Goal: Subscribe to service/newsletter

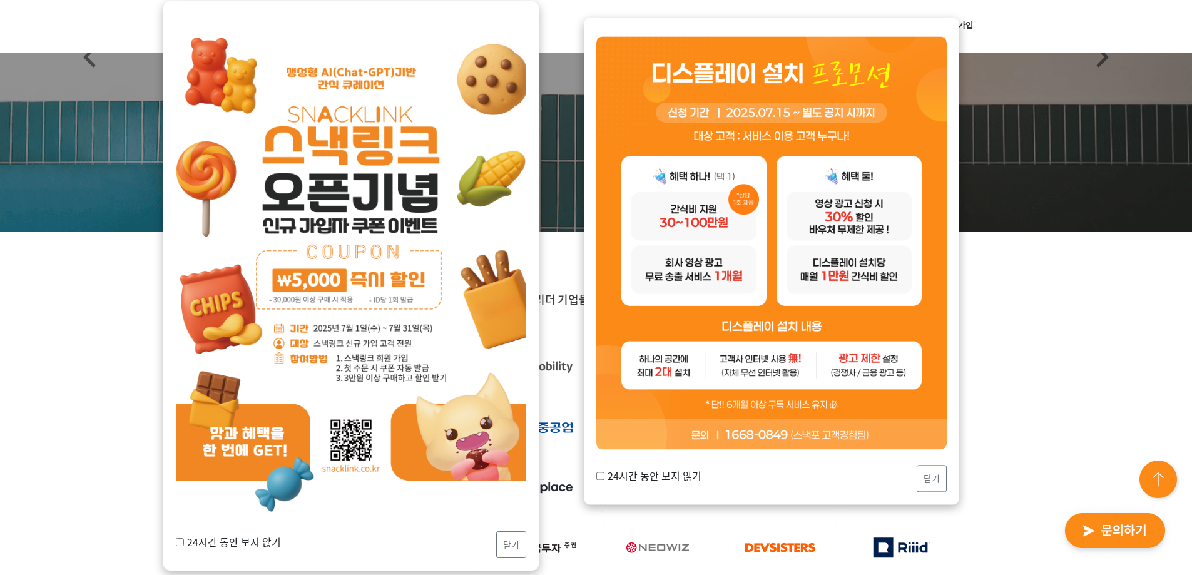
scroll to position [188, 0]
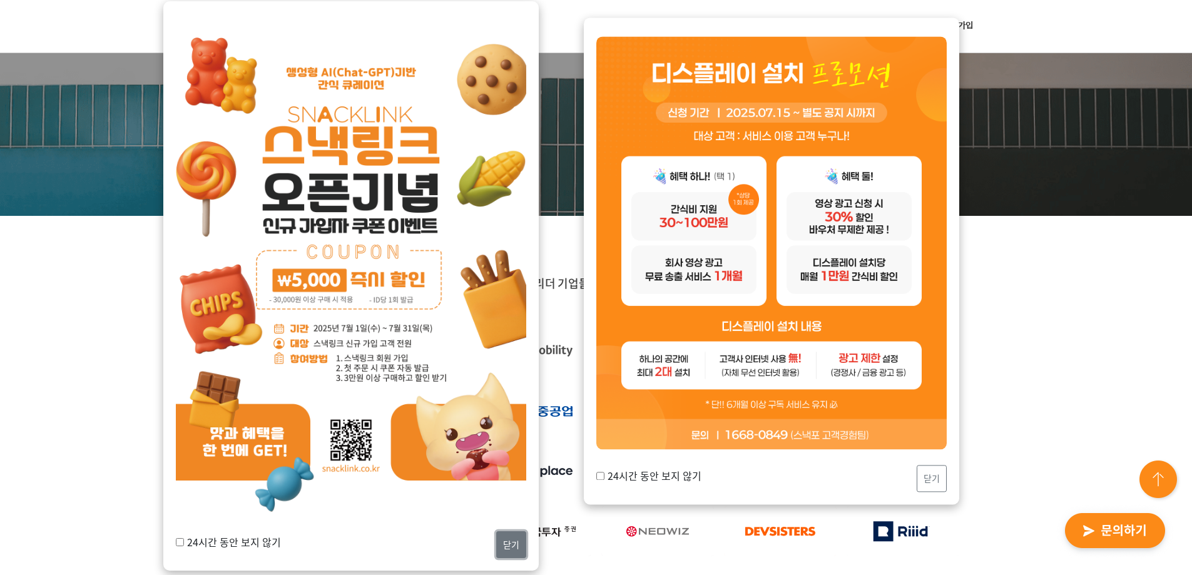
click at [517, 544] on button "닫기" at bounding box center [511, 544] width 30 height 27
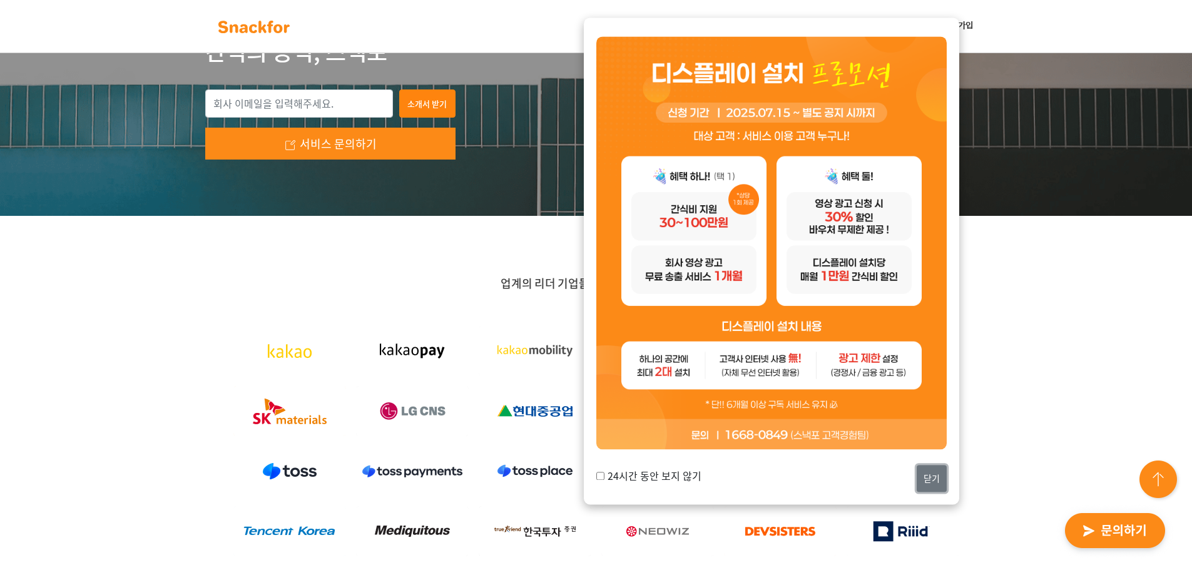
click at [932, 484] on button "닫기" at bounding box center [932, 478] width 30 height 27
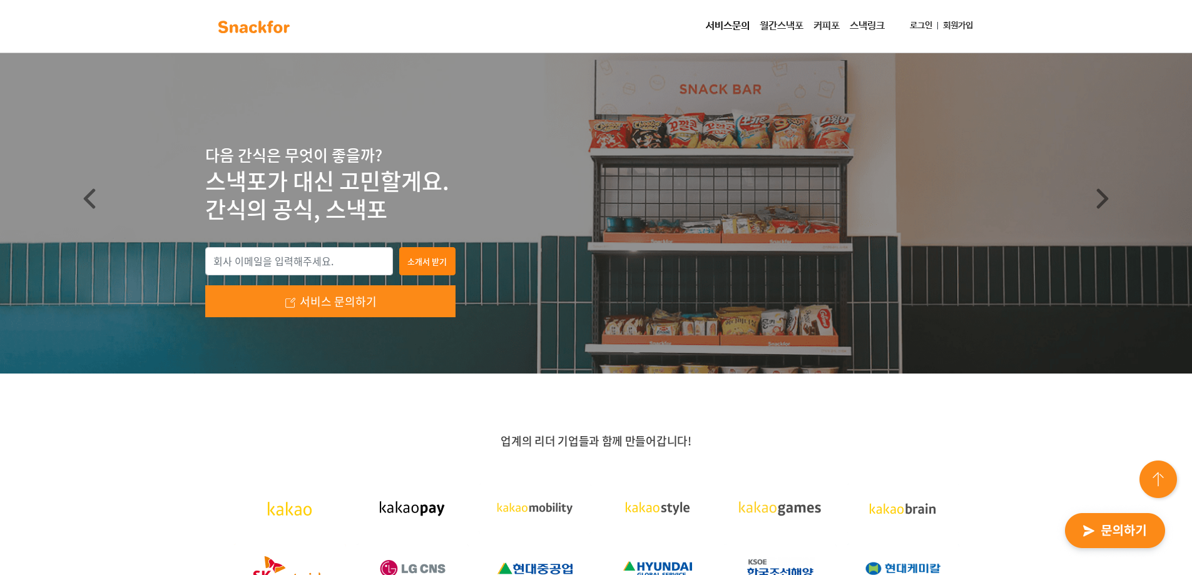
scroll to position [0, 0]
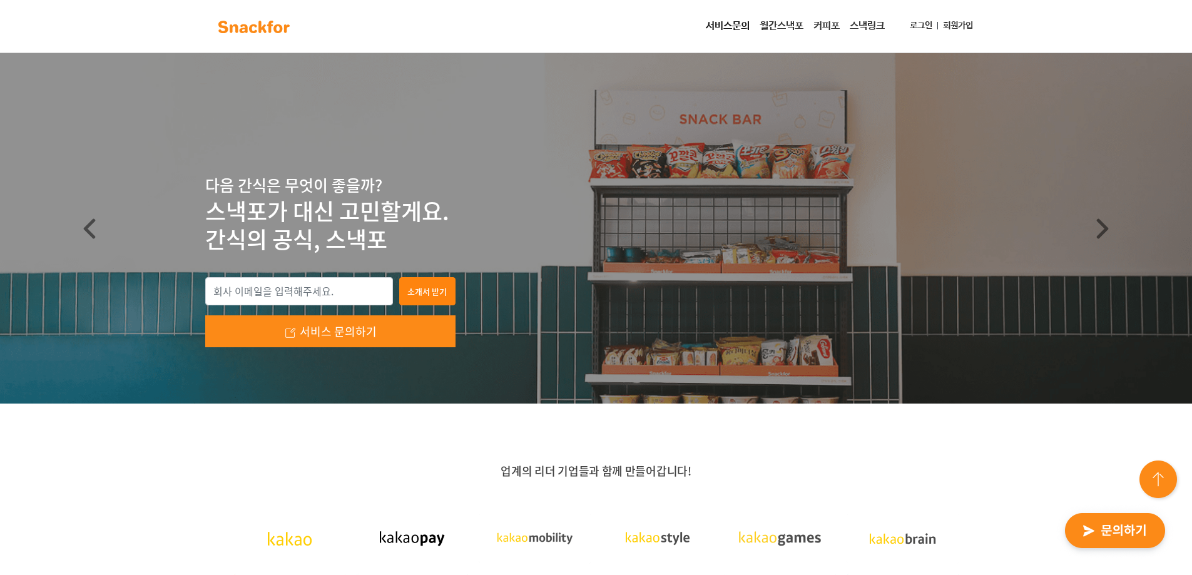
click at [776, 30] on link "월간스낵포" at bounding box center [781, 26] width 54 height 25
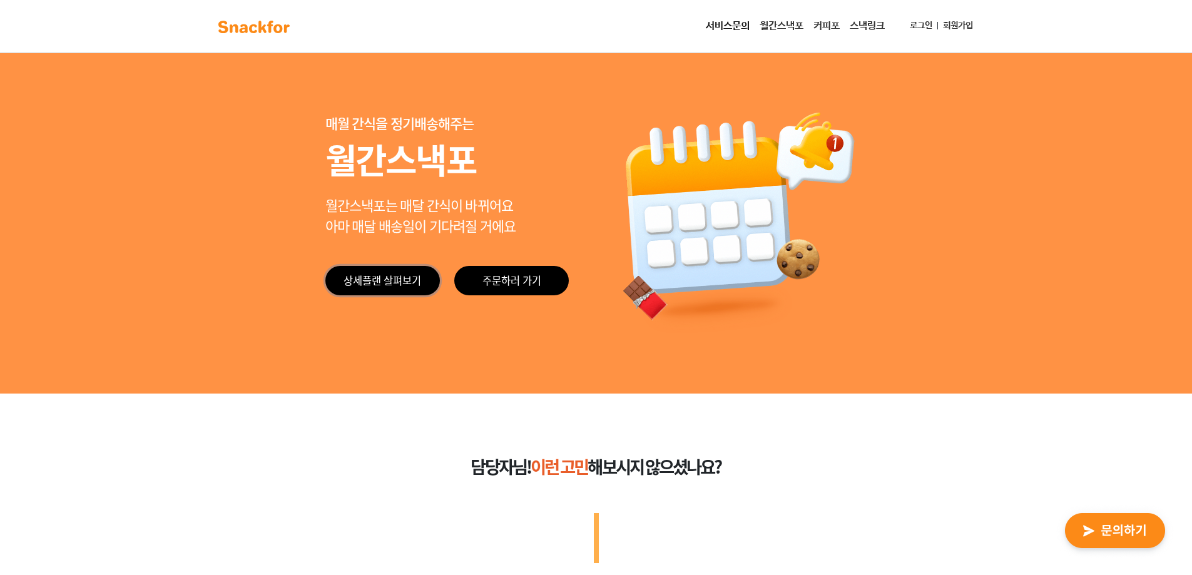
click at [380, 284] on link "상세플랜 살펴보기" at bounding box center [382, 280] width 114 height 29
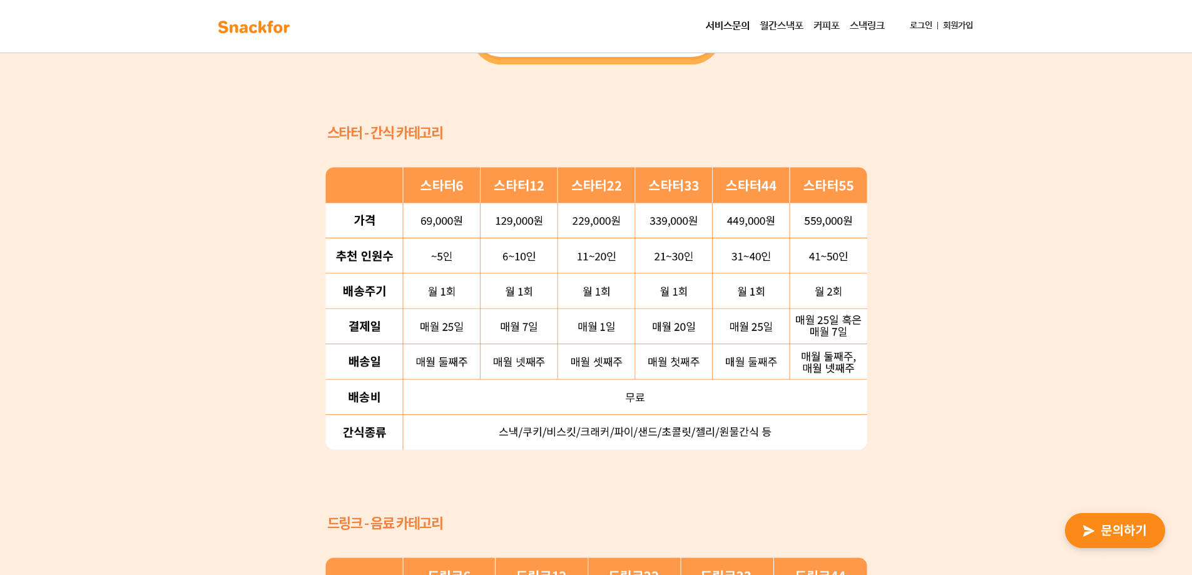
click at [917, 310] on div "간단한 플랜 선택으로 새로 런칭한 ‘월간스낵포 스타터팩’ 을 만나보세요 69,000 원부터 559,000 원까지, 6가지 중 우리 회사에 맞는…" at bounding box center [596, 349] width 1192 height 1138
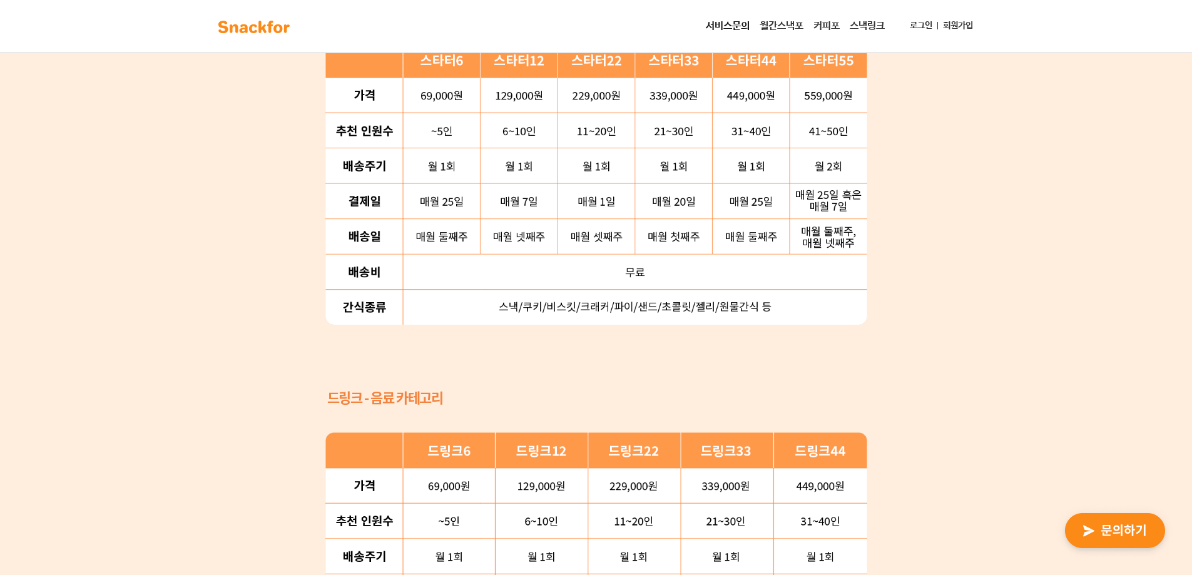
scroll to position [1579, 0]
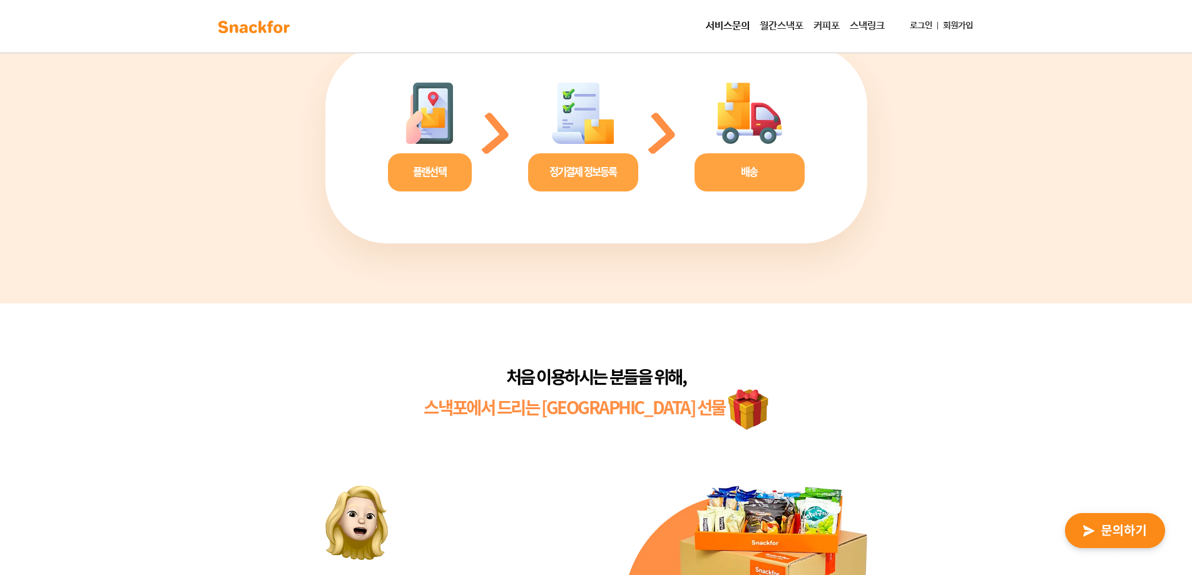
scroll to position [2893, 0]
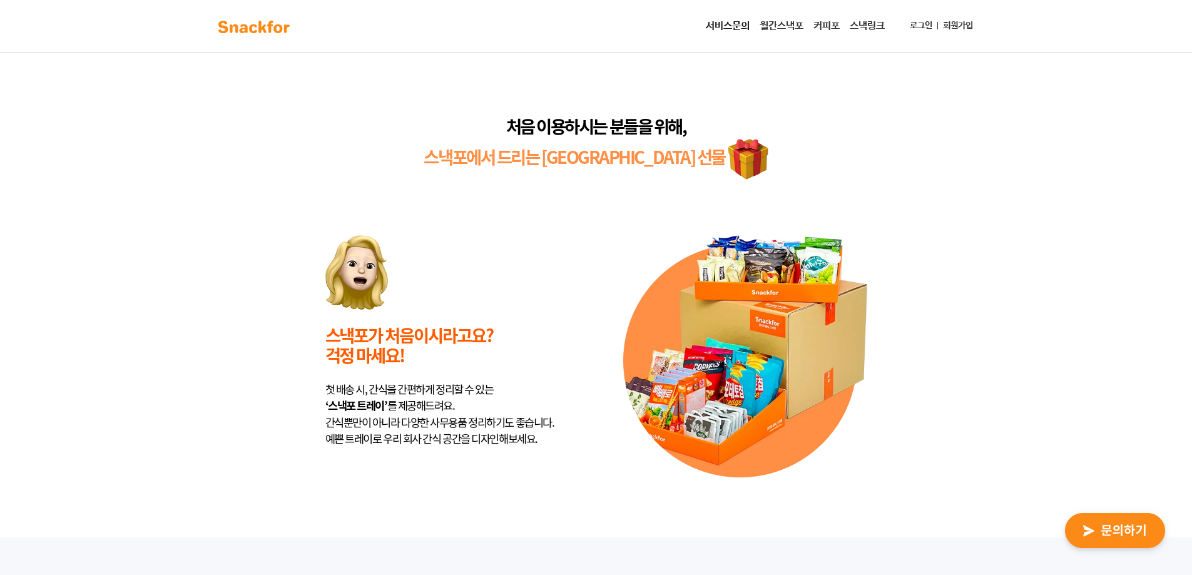
click at [955, 357] on div "처음 이용하시는 분들을 위해, 스낵포에서 드리는 센스 만점 선물 스낵포가 처음이시라고요? 걱정 마세요! 첫 배송 시, 간식을 간편하게 정리할 …" at bounding box center [596, 295] width 1192 height 485
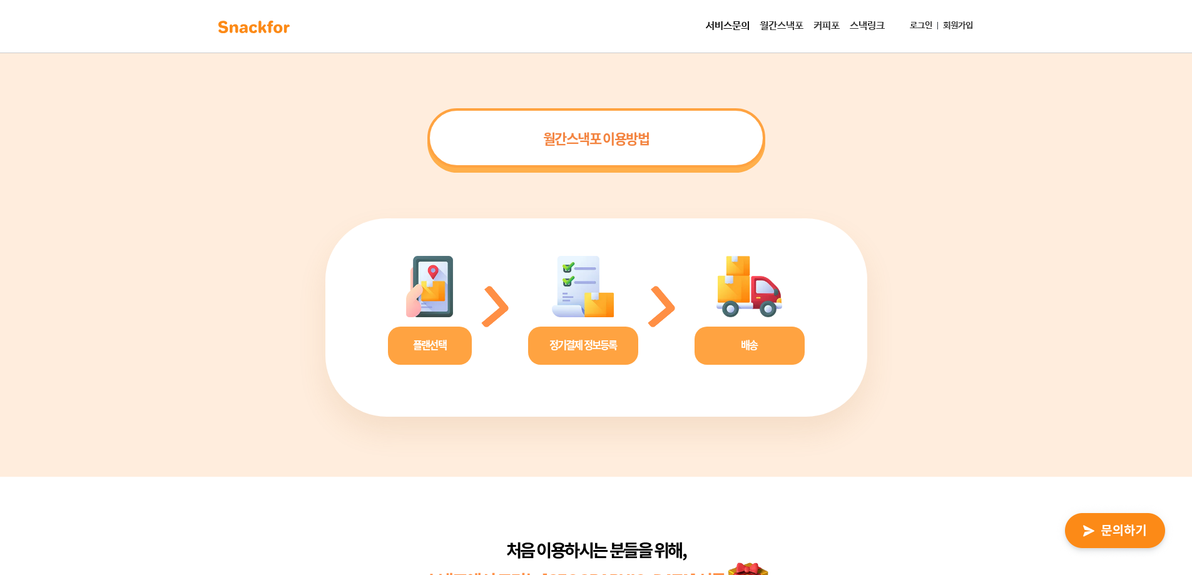
scroll to position [2578, 0]
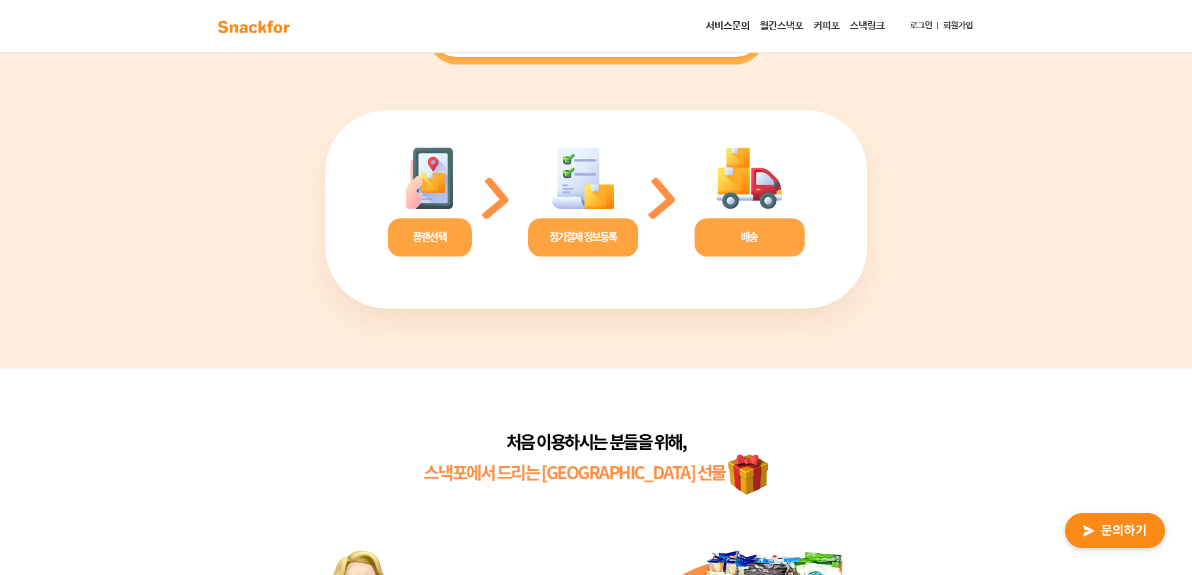
click at [610, 250] on div "정기결제 정보등록" at bounding box center [583, 237] width 110 height 38
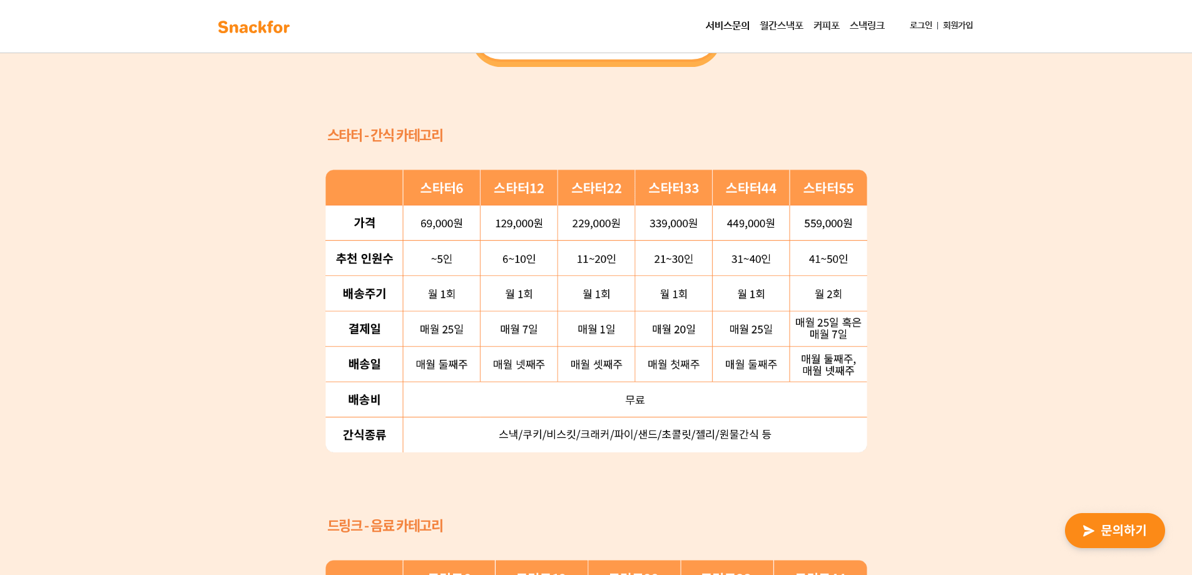
scroll to position [888, 0]
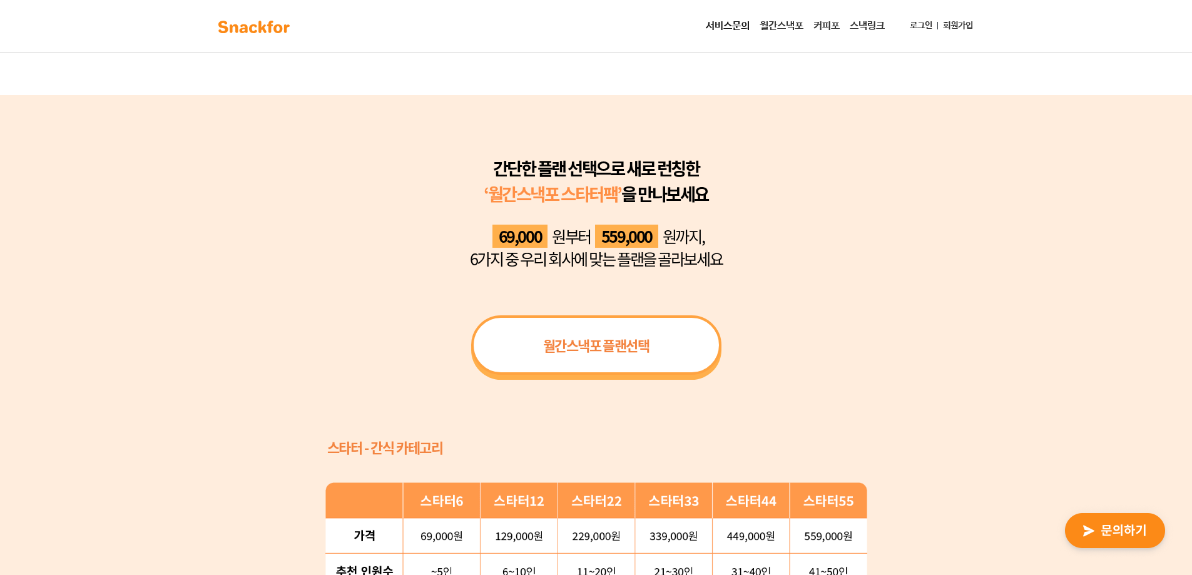
click at [659, 350] on div "월간스낵포 플랜선택" at bounding box center [596, 344] width 250 height 59
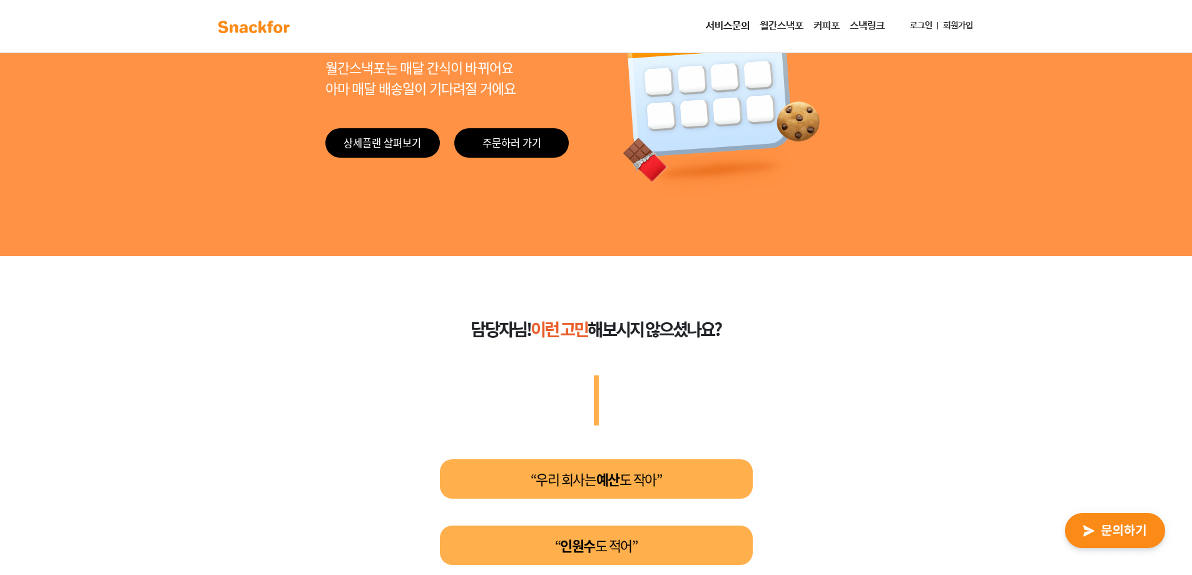
scroll to position [0, 0]
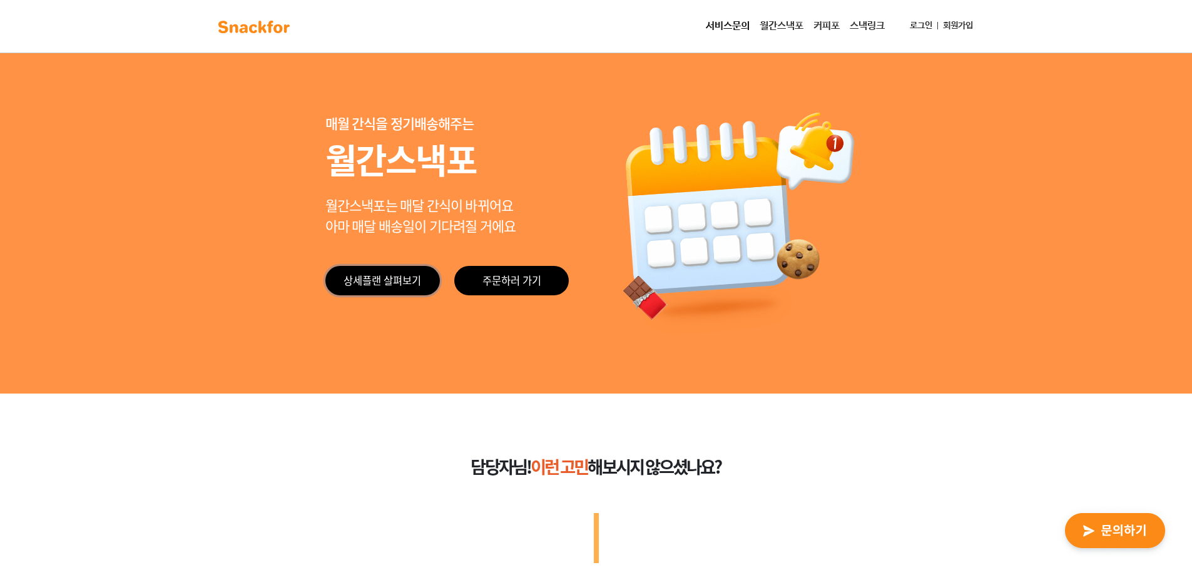
click at [419, 288] on link "상세플랜 살펴보기" at bounding box center [382, 280] width 114 height 29
click at [1086, 518] on img "button" at bounding box center [1115, 531] width 123 height 58
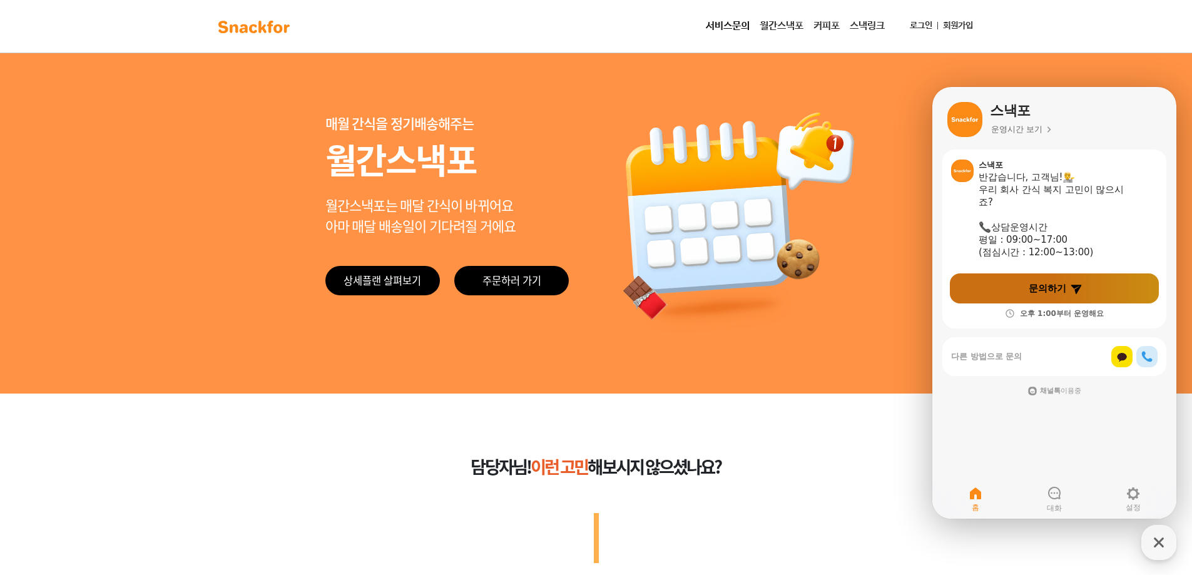
click at [1009, 294] on link "문의하기" at bounding box center [1054, 288] width 209 height 30
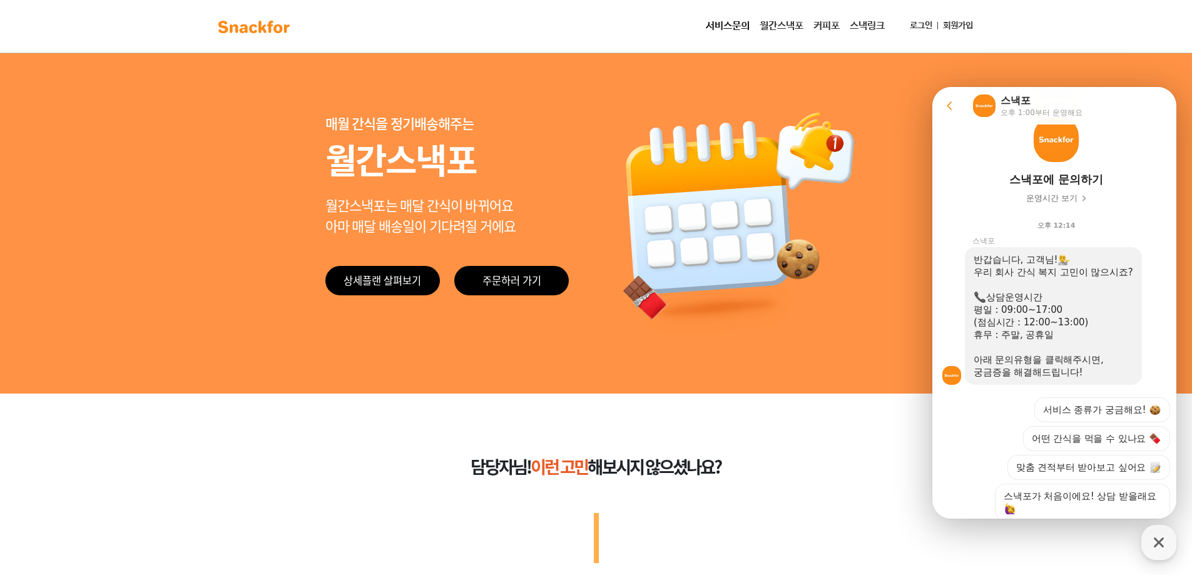
scroll to position [168, 0]
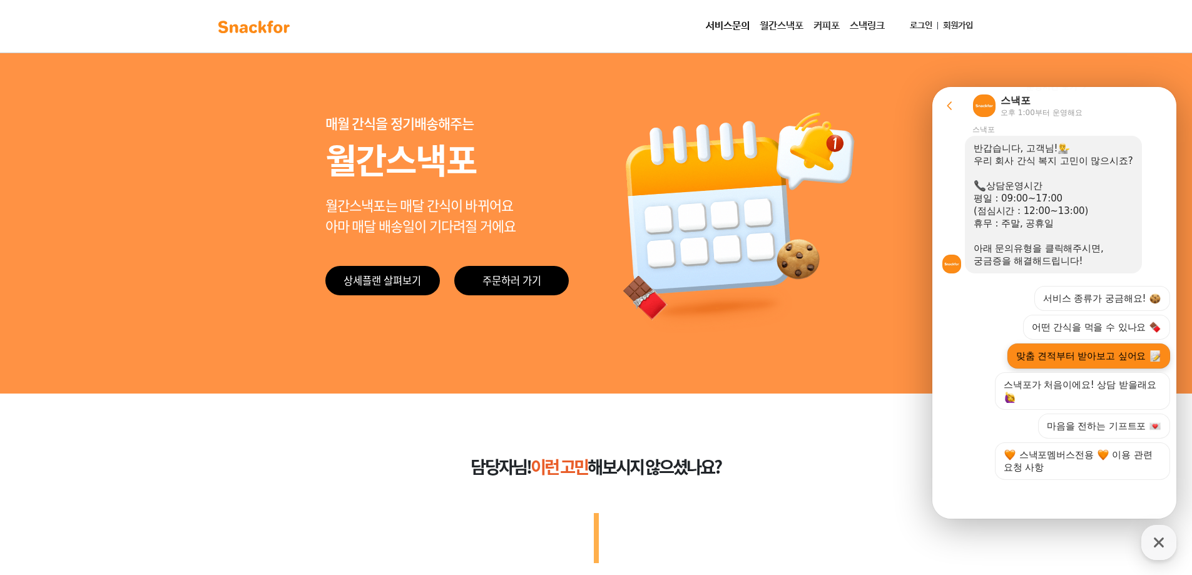
click at [1085, 355] on button "맞춤 견적부터 받아보고 싶어요" at bounding box center [1088, 355] width 163 height 25
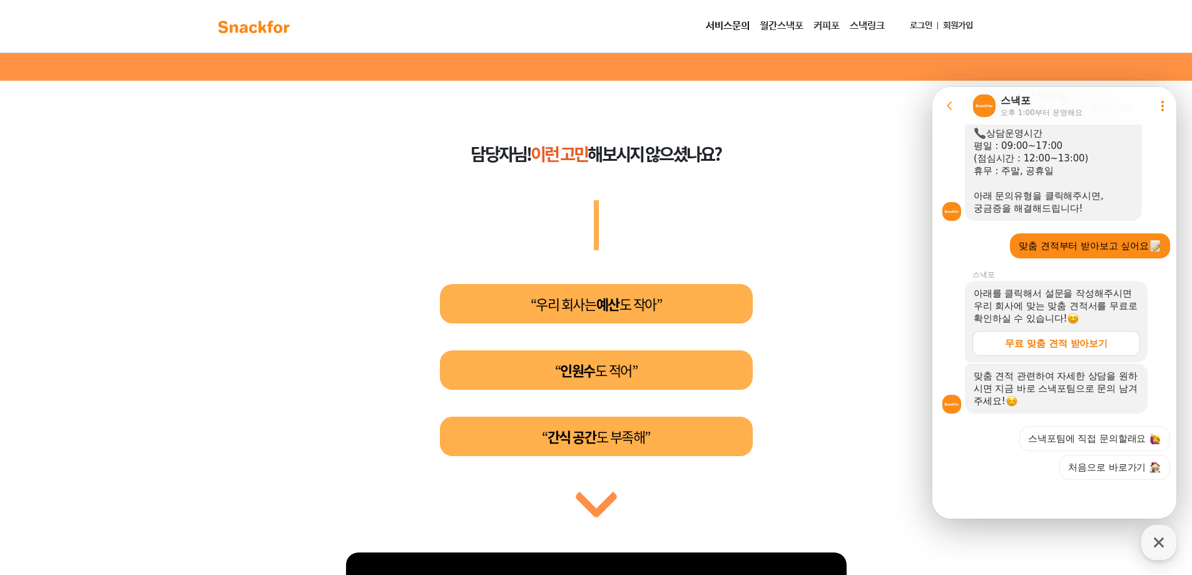
scroll to position [220, 0]
click at [1045, 380] on div "맞춤 견적 관련하여 자세한 상담을 원하시면 지금 바로 스낵포팀으로 문의 남겨주세요!" at bounding box center [1055, 389] width 165 height 38
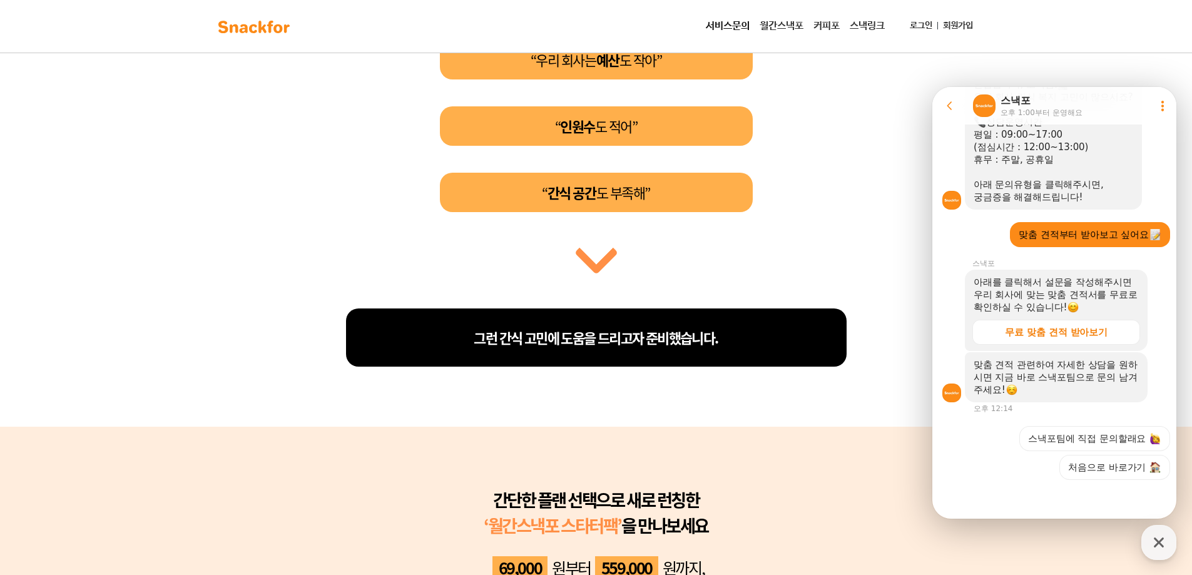
scroll to position [563, 0]
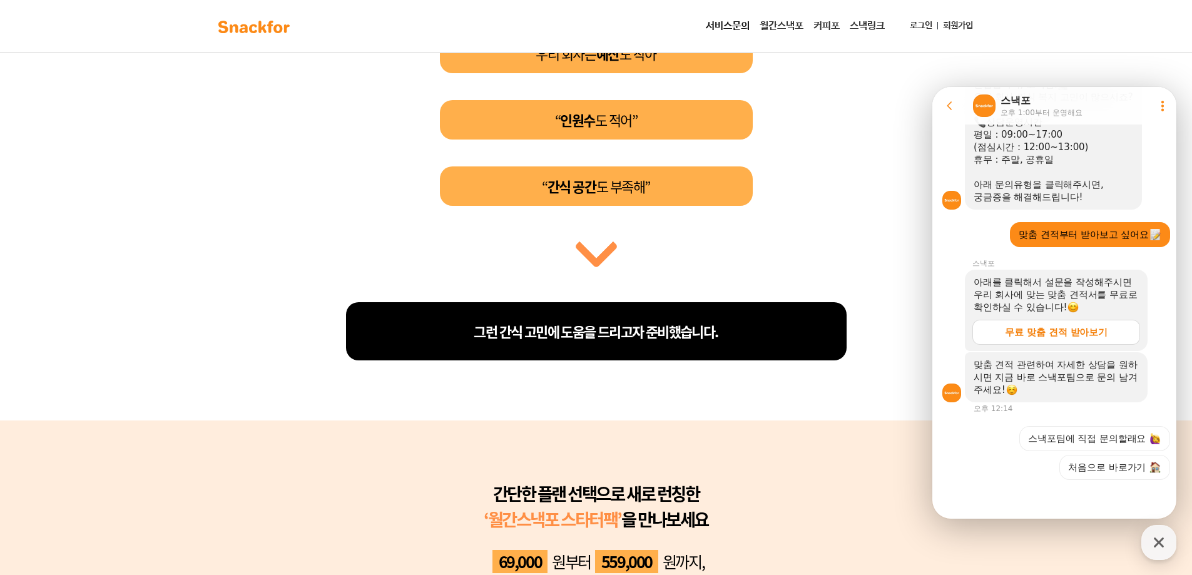
click at [1059, 326] on div "무료 맞춤 견적 받아보기" at bounding box center [1056, 332] width 103 height 13
